Goal: Check status

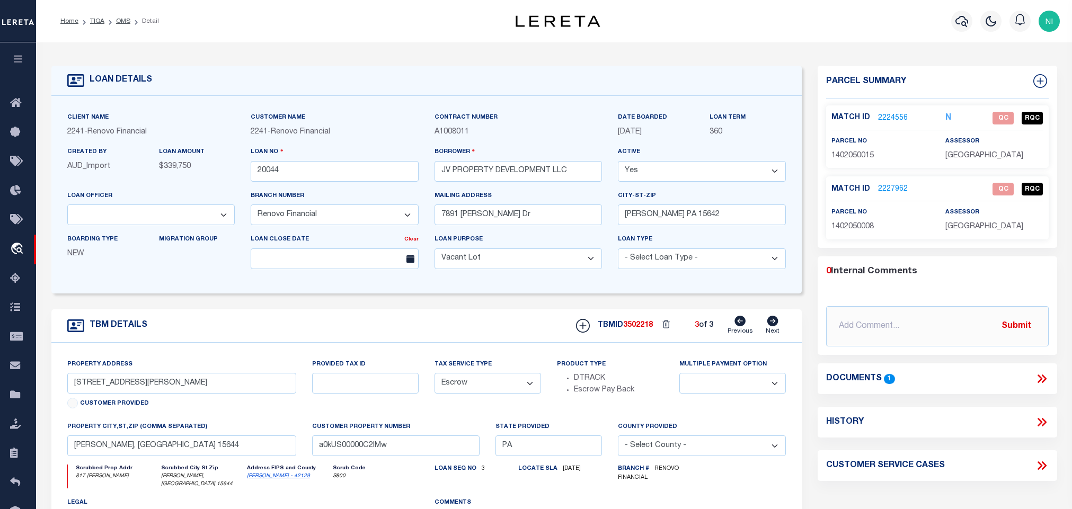
select select "200"
select select "14701"
select select "25066"
select select "400"
select select "Escrow"
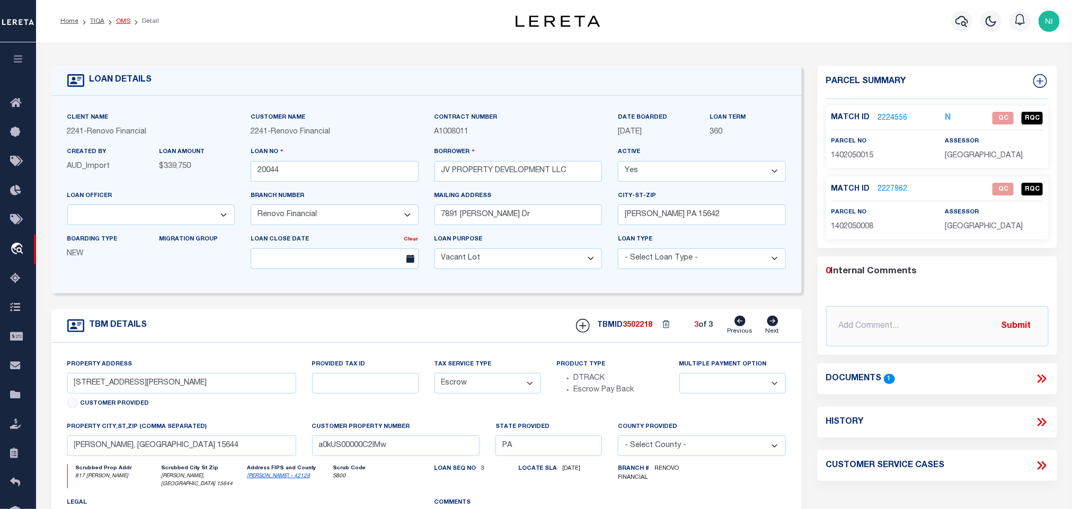
click at [122, 22] on link "OMS" at bounding box center [123, 21] width 14 height 6
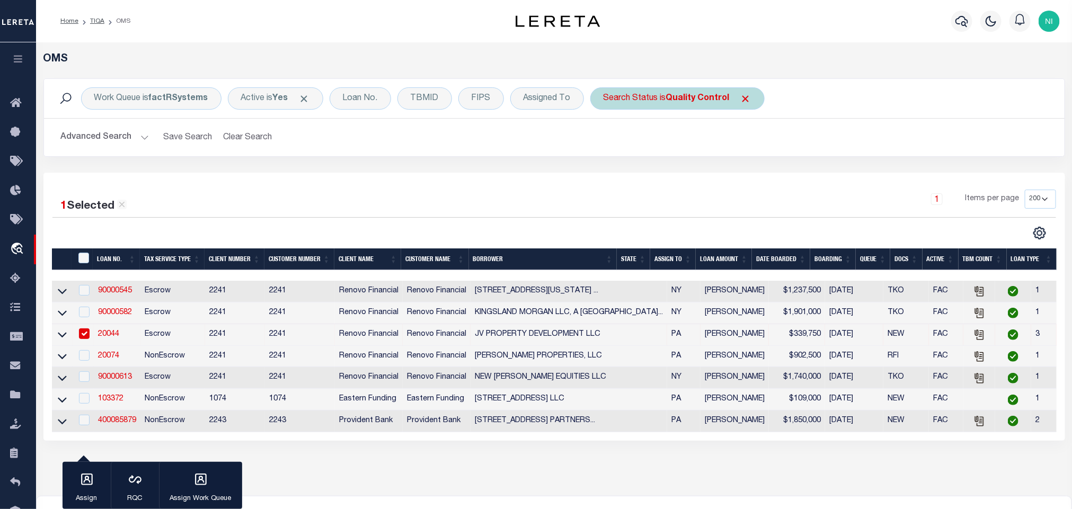
click at [689, 103] on b "Quality Control" at bounding box center [698, 98] width 64 height 8
select select "QC"
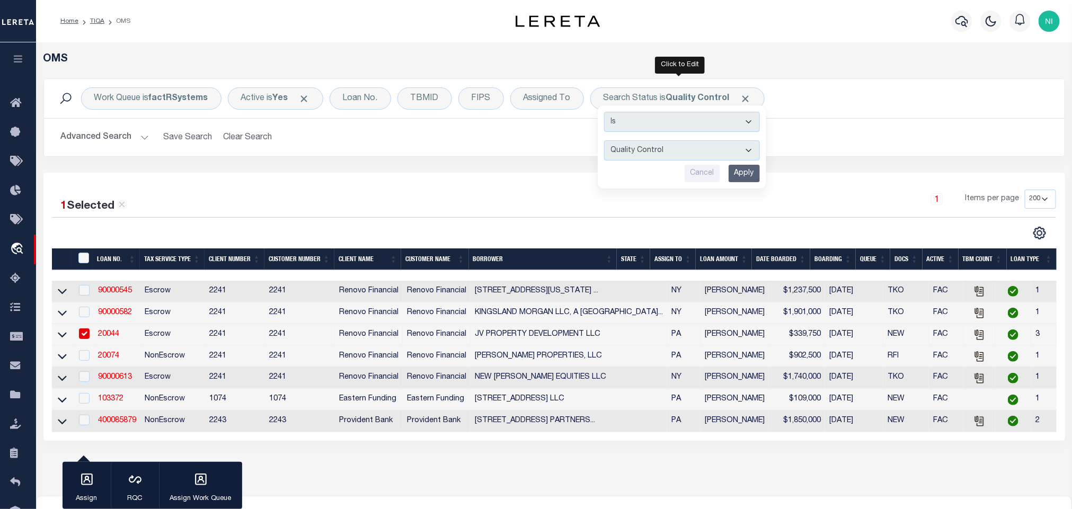
click at [743, 180] on input "Apply" at bounding box center [744, 173] width 31 height 17
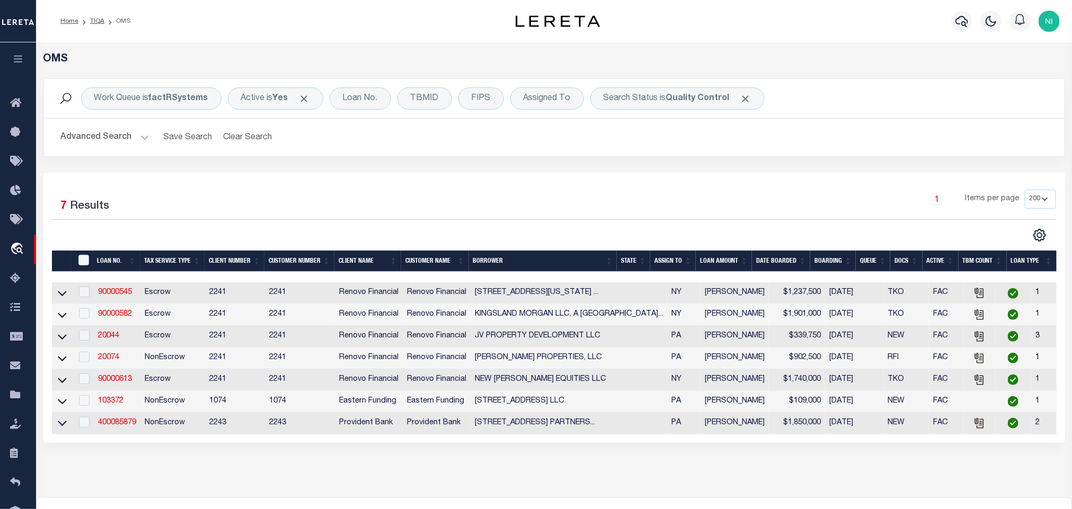
click at [698, 166] on div "Work Queue is factRSystems Active is Yes Loan No. TBMID FIPS Assigned To Search…" at bounding box center [555, 125] width 1038 height 94
